Goal: Task Accomplishment & Management: Complete application form

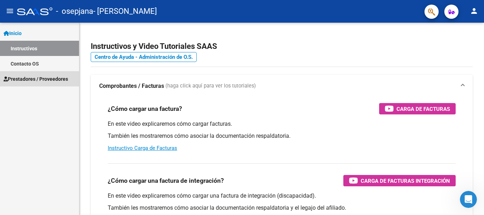
click at [67, 77] on span "Prestadores / Proveedores" at bounding box center [36, 79] width 64 height 8
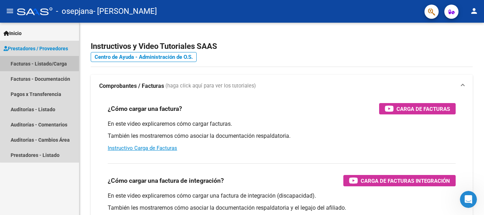
click at [48, 61] on link "Facturas - Listado/Carga" at bounding box center [39, 63] width 79 height 15
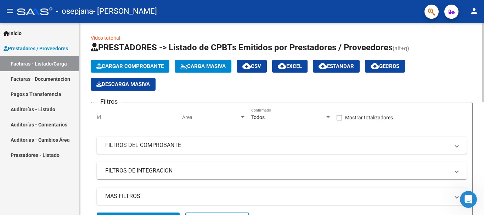
click at [124, 61] on app-list-header "PRESTADORES -> Listado de CPBTs Emitidos por Prestadores / Proveedores (alt+q) …" at bounding box center [282, 137] width 382 height 191
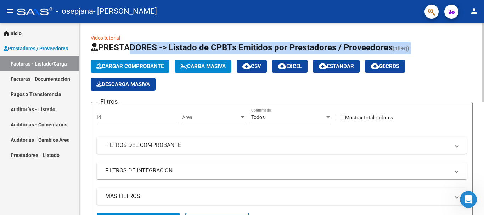
click at [124, 62] on button "Cargar Comprobante" at bounding box center [130, 66] width 79 height 13
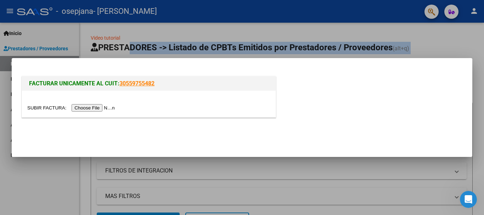
click at [110, 107] on input "file" at bounding box center [72, 107] width 90 height 7
click at [98, 105] on input "file" at bounding box center [72, 107] width 90 height 7
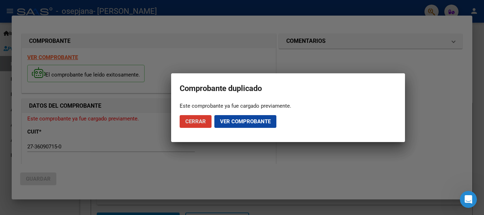
click at [219, 124] on button "Ver comprobante" at bounding box center [245, 121] width 62 height 13
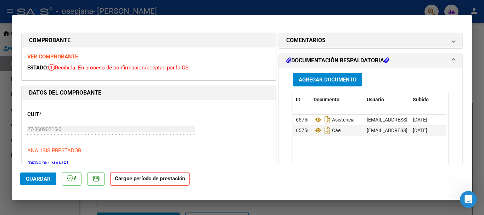
drag, startPoint x: 466, startPoint y: 50, endPoint x: 482, endPoint y: 90, distance: 43.1
click at [482, 90] on div "Comprobante duplicado Este comprobante ya fue cargado previamente. Cerrar Ver c…" at bounding box center [242, 107] width 484 height 215
drag, startPoint x: 472, startPoint y: 50, endPoint x: 469, endPoint y: 54, distance: 4.8
click at [472, 51] on div at bounding box center [242, 107] width 484 height 215
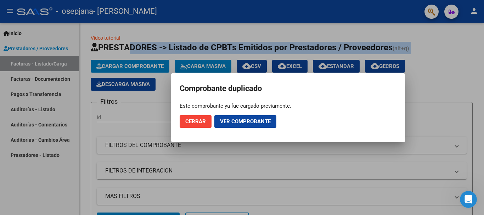
drag, startPoint x: 469, startPoint y: 54, endPoint x: 471, endPoint y: 65, distance: 11.6
click at [471, 65] on div at bounding box center [242, 107] width 484 height 215
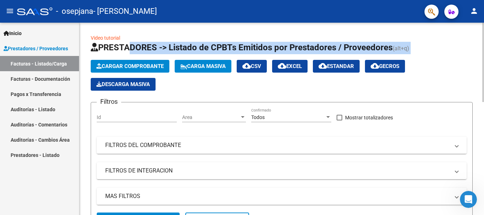
click at [160, 66] on span "Cargar Comprobante" at bounding box center [129, 66] width 67 height 6
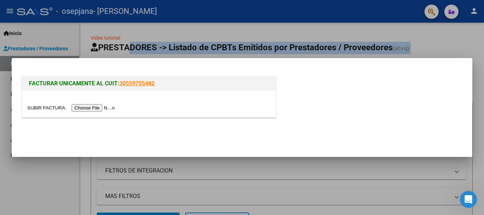
click at [113, 108] on input "file" at bounding box center [72, 107] width 90 height 7
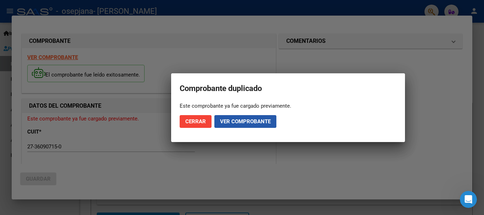
click at [232, 121] on span "Ver comprobante" at bounding box center [245, 121] width 51 height 6
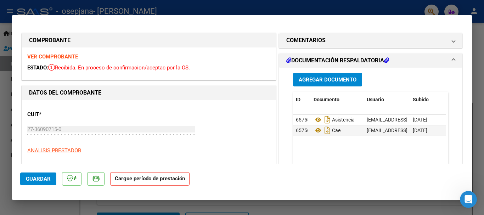
click at [309, 78] on span "Agregar Documento" at bounding box center [327, 80] width 58 height 6
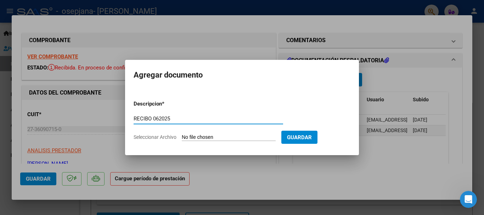
type input "RECIBO 062025"
click at [222, 139] on input "Seleccionar Archivo" at bounding box center [229, 137] width 94 height 7
type input "C:\fakepath\Orden de pago firmada 06-25.pdf"
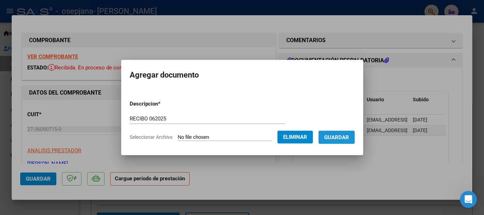
click at [337, 137] on span "Guardar" at bounding box center [336, 137] width 25 height 6
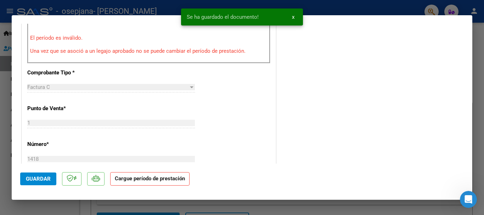
scroll to position [379, 0]
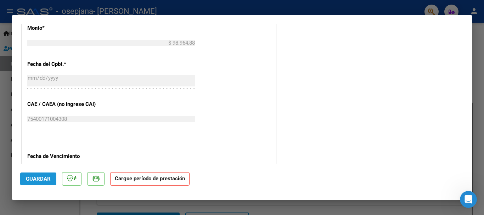
click at [36, 177] on span "Guardar" at bounding box center [38, 179] width 25 height 6
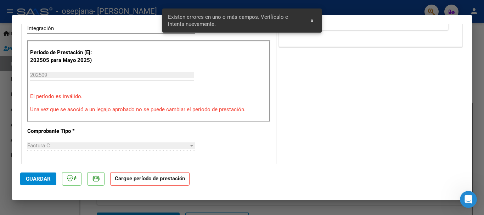
scroll to position [143, 0]
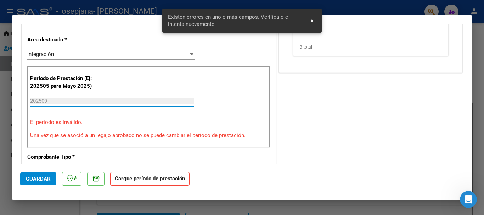
click at [70, 98] on input "202509" at bounding box center [112, 101] width 164 height 6
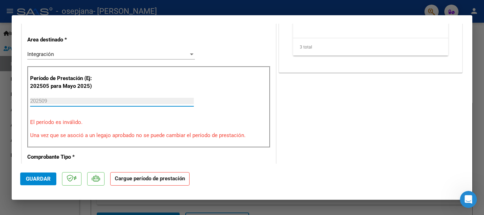
drag, startPoint x: 70, startPoint y: 98, endPoint x: 32, endPoint y: 104, distance: 38.0
click at [32, 104] on div "202509 Ingrese el Período de Prestación como indica el ejemplo" at bounding box center [112, 101] width 164 height 11
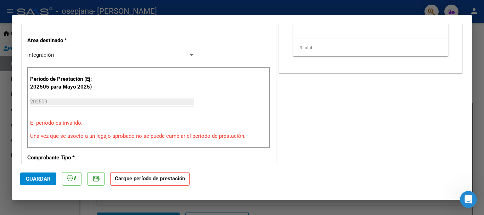
scroll to position [152, 0]
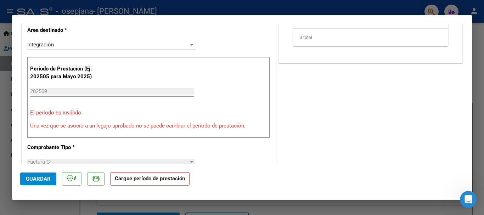
click at [188, 47] on div at bounding box center [191, 45] width 6 height 6
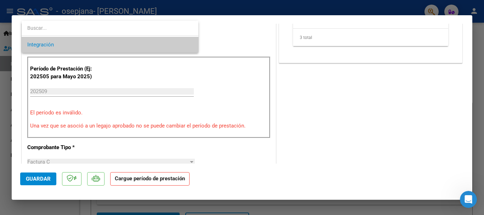
click at [187, 47] on span "Integración" at bounding box center [109, 45] width 165 height 16
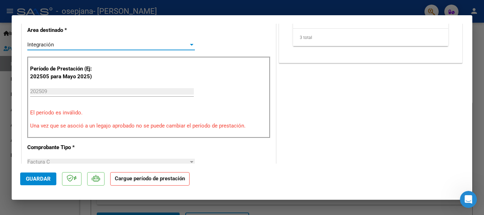
click at [148, 94] on input "202509" at bounding box center [112, 91] width 164 height 6
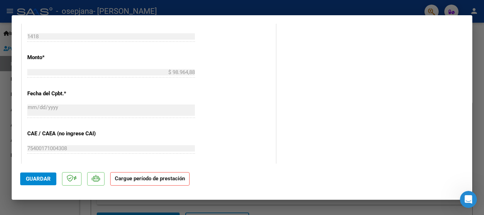
scroll to position [481, 0]
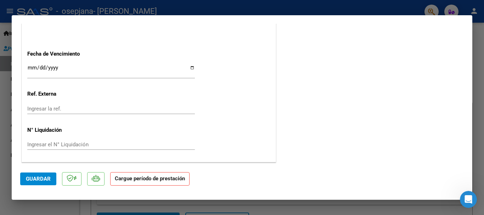
click at [386, 4] on div at bounding box center [242, 107] width 484 height 215
type input "$ 0,00"
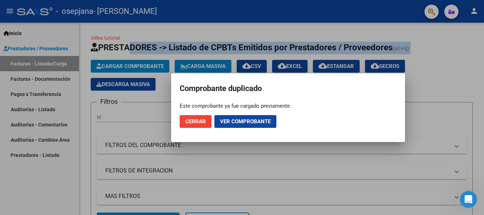
click at [199, 119] on span "Cerrar" at bounding box center [195, 121] width 21 height 6
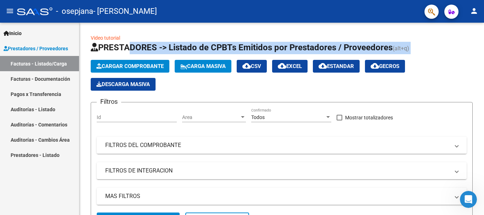
click at [54, 79] on link "Facturas - Documentación" at bounding box center [39, 78] width 79 height 15
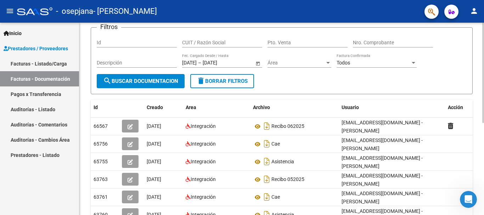
scroll to position [53, 0]
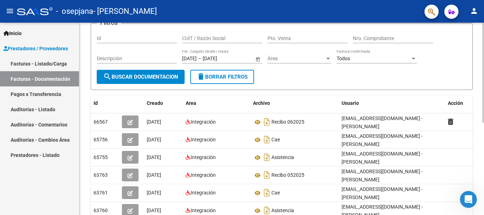
click at [483, 115] on div at bounding box center [483, 101] width 2 height 100
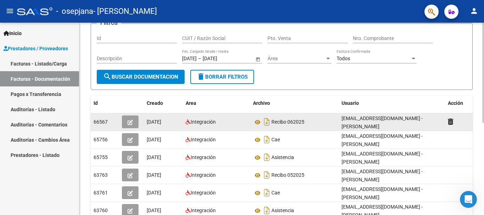
click at [130, 123] on icon "button" at bounding box center [129, 122] width 5 height 5
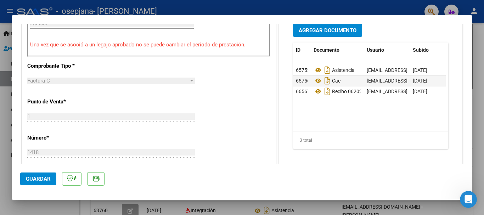
scroll to position [186, 0]
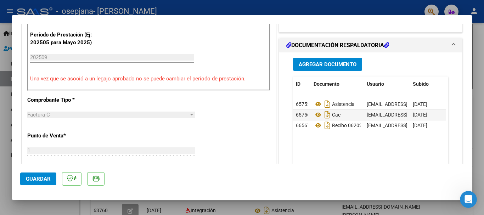
click at [465, 5] on div at bounding box center [242, 107] width 484 height 215
type input "$ 0,00"
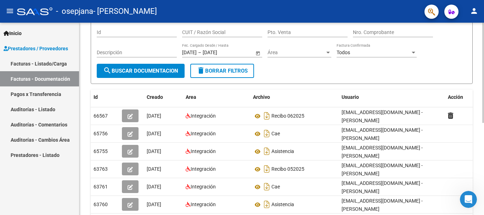
scroll to position [58, 0]
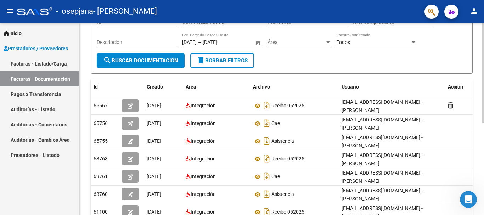
click at [479, 115] on div "PRESTADORES -> Comprobantes - Documentación Respaldatoria cloud_download Export…" at bounding box center [282, 135] width 406 height 364
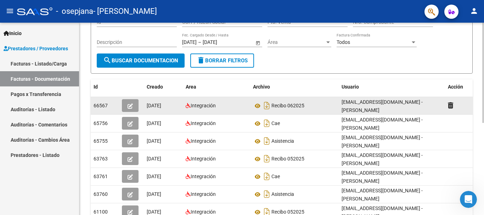
scroll to position [70, 0]
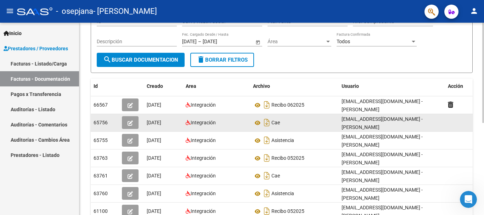
click at [328, 115] on datatable-body-cell "Cae" at bounding box center [294, 122] width 88 height 17
click at [129, 122] on icon "button" at bounding box center [129, 122] width 5 height 5
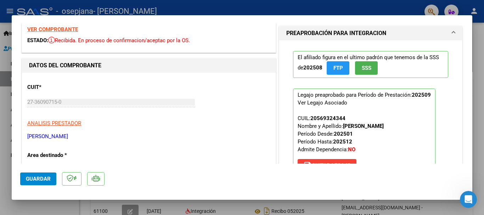
scroll to position [0, 0]
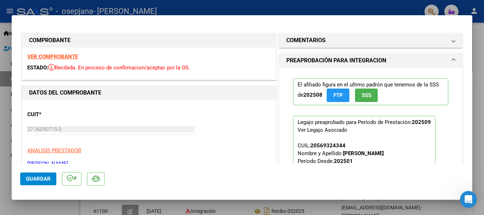
click at [36, 180] on span "Guardar" at bounding box center [38, 179] width 25 height 6
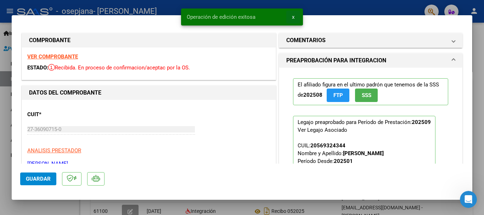
click at [292, 17] on span "x" at bounding box center [293, 17] width 2 height 6
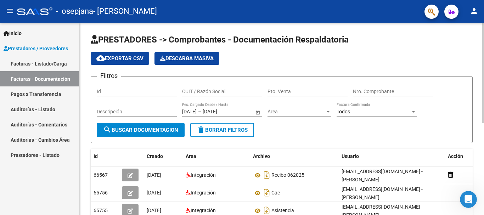
click at [482, 10] on div "menu - osepjana - MAC [PERSON_NAME] person Inicio Instructivos Contacto OS Pres…" at bounding box center [242, 107] width 484 height 215
